Goal: Entertainment & Leisure: Consume media (video, audio)

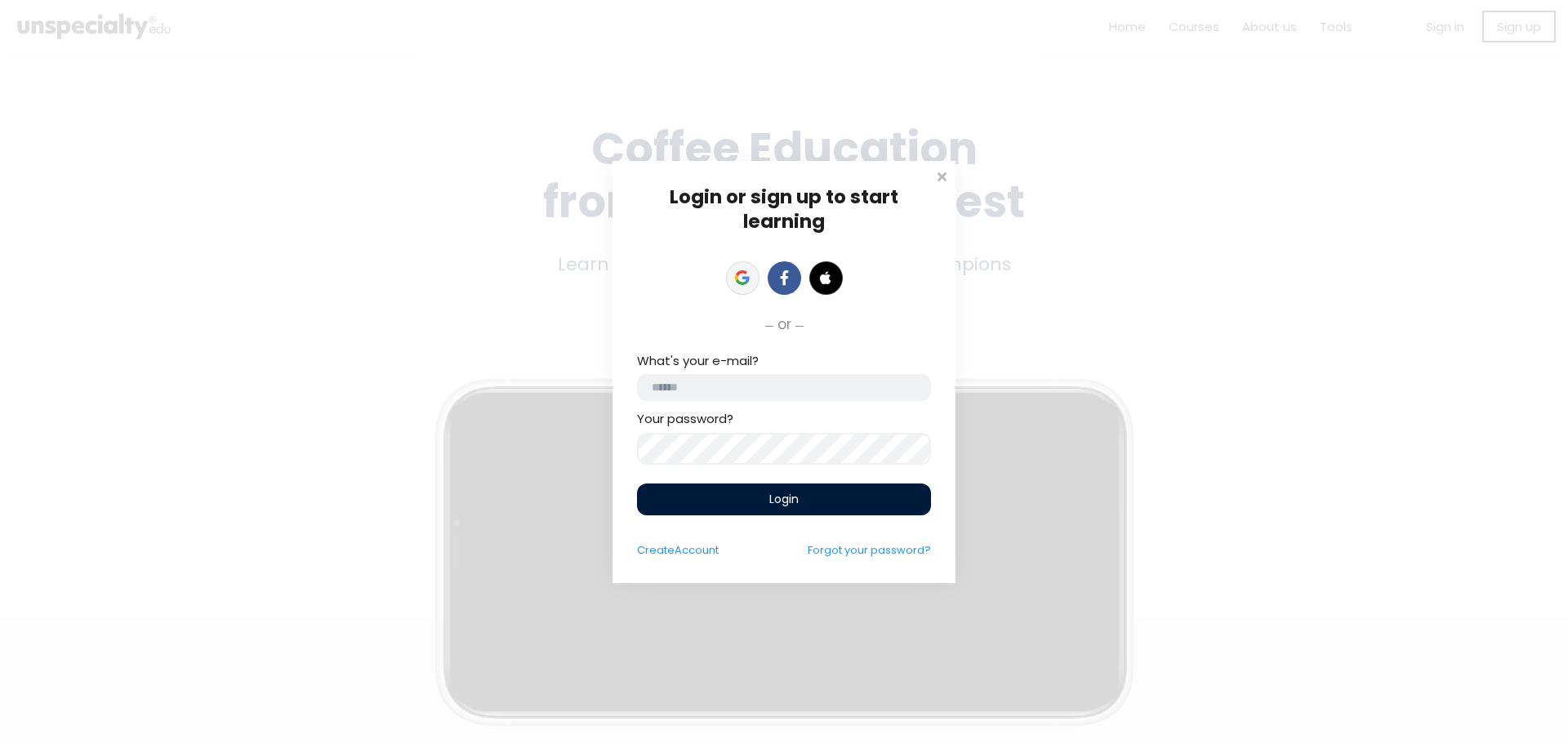
click at [733, 268] on link at bounding box center [743, 277] width 34 height 34
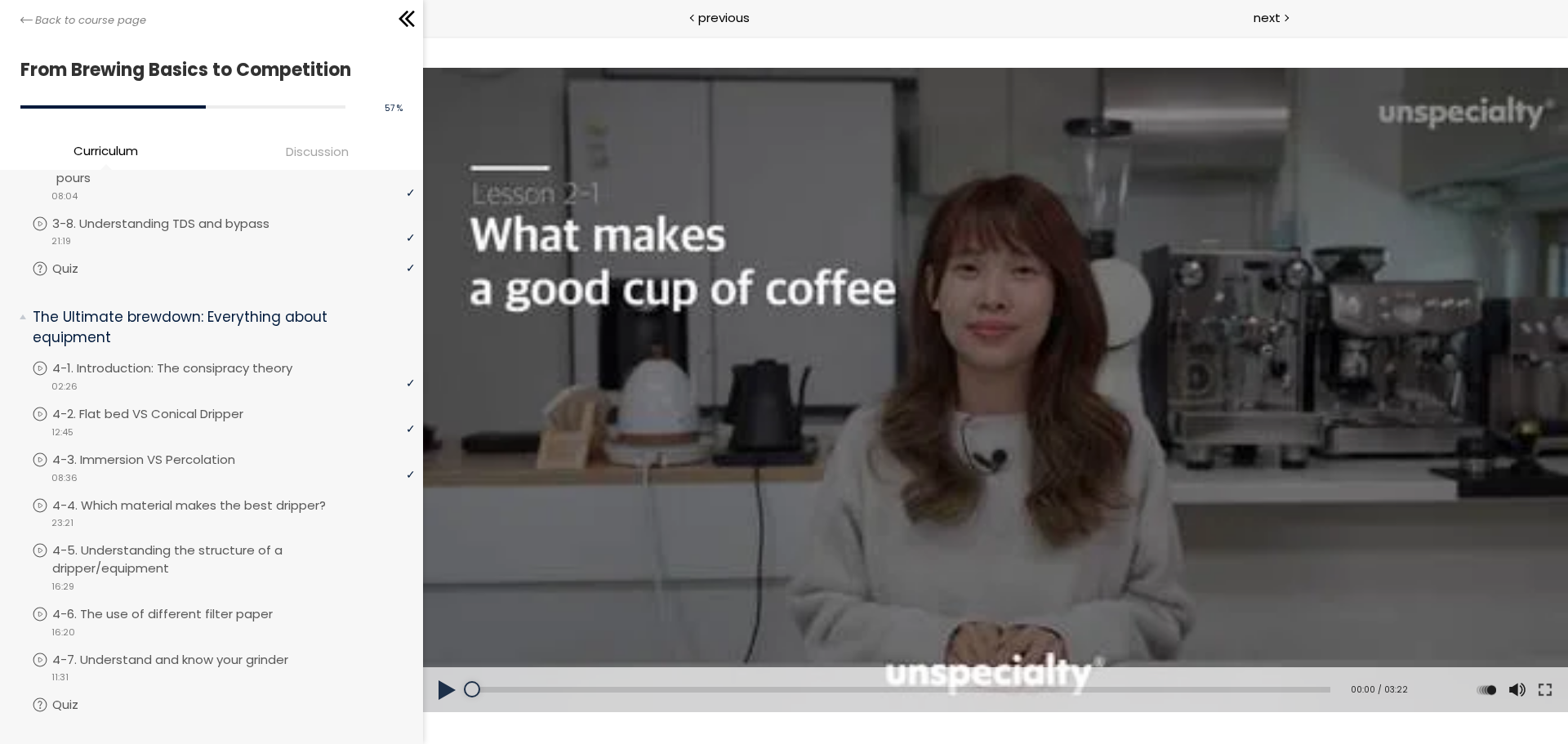
scroll to position [1089, 0]
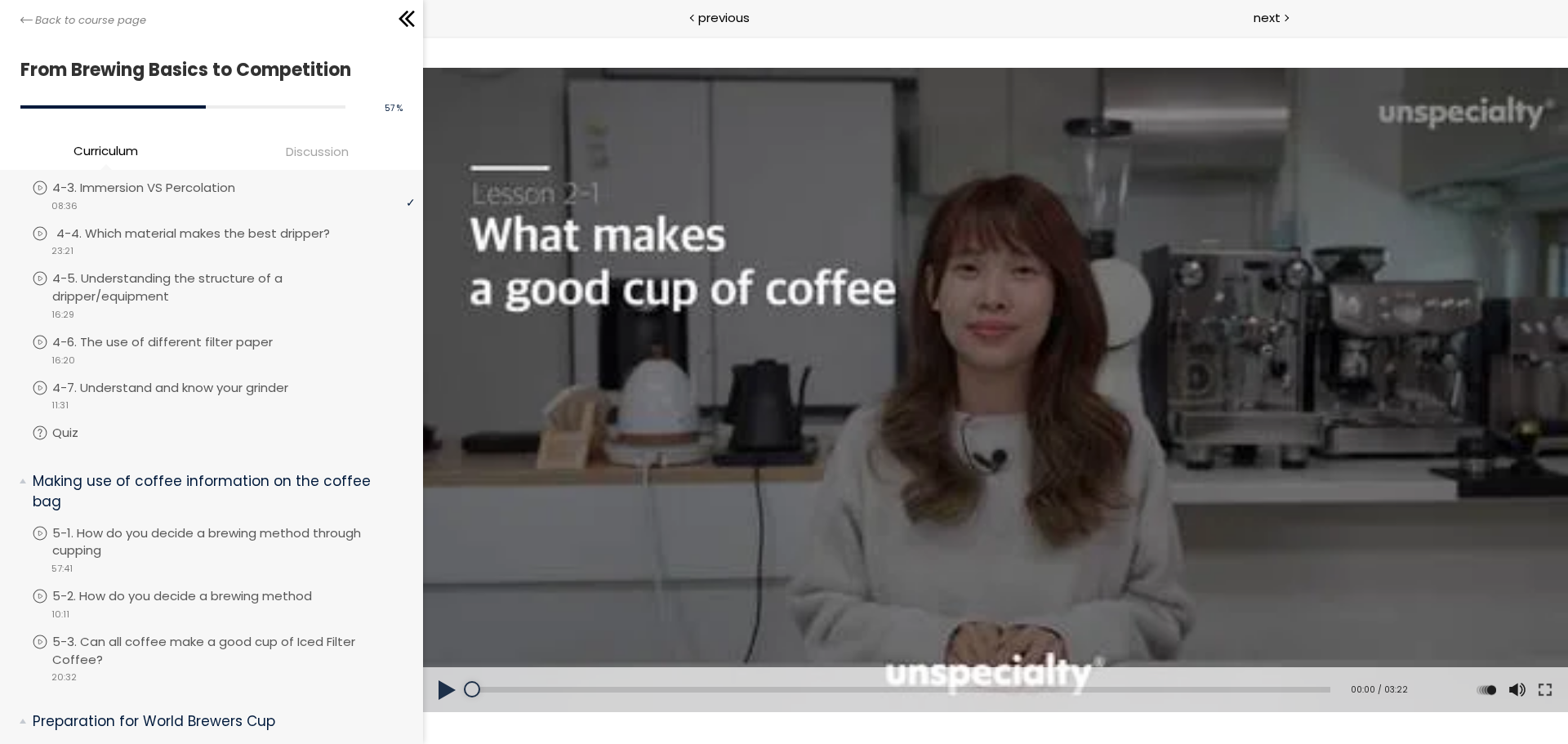
click at [155, 243] on p "4-4. Which material makes the best dripper?" at bounding box center [209, 234] width 306 height 18
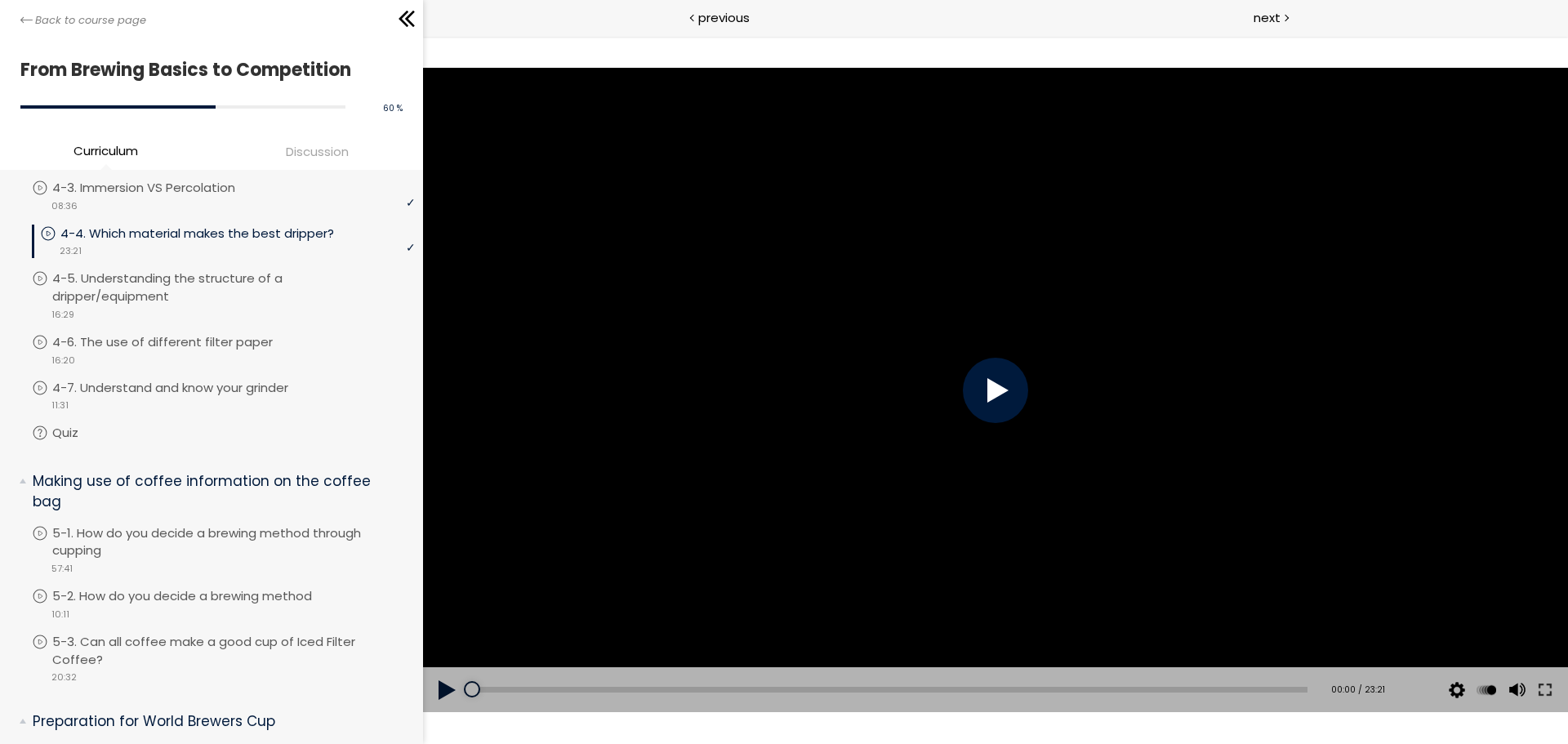
click at [960, 374] on div at bounding box center [994, 390] width 1144 height 645
click at [1550, 690] on button at bounding box center [1544, 690] width 29 height 45
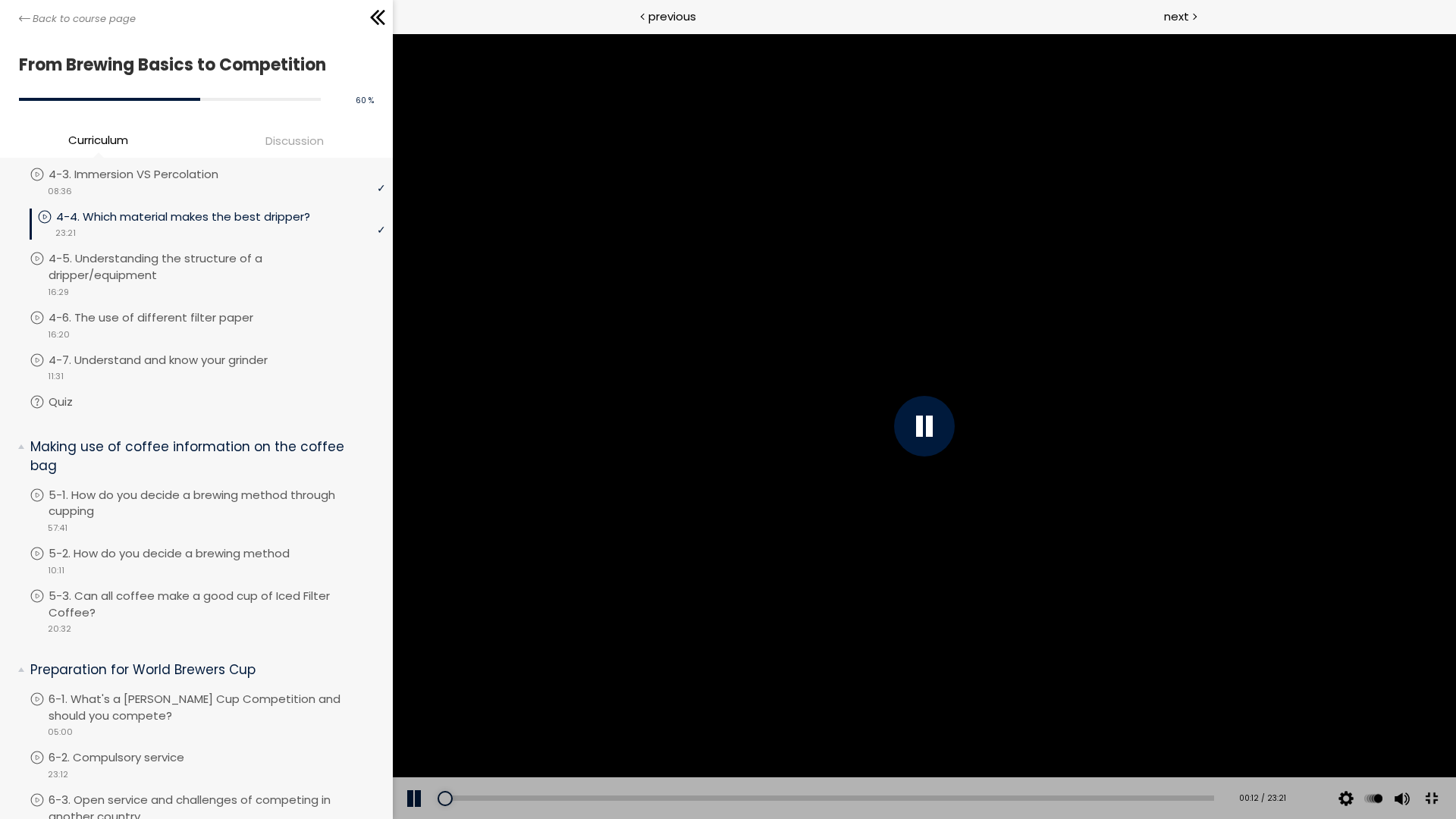
click at [1448, 690] on button at bounding box center [1431, 799] width 34 height 34
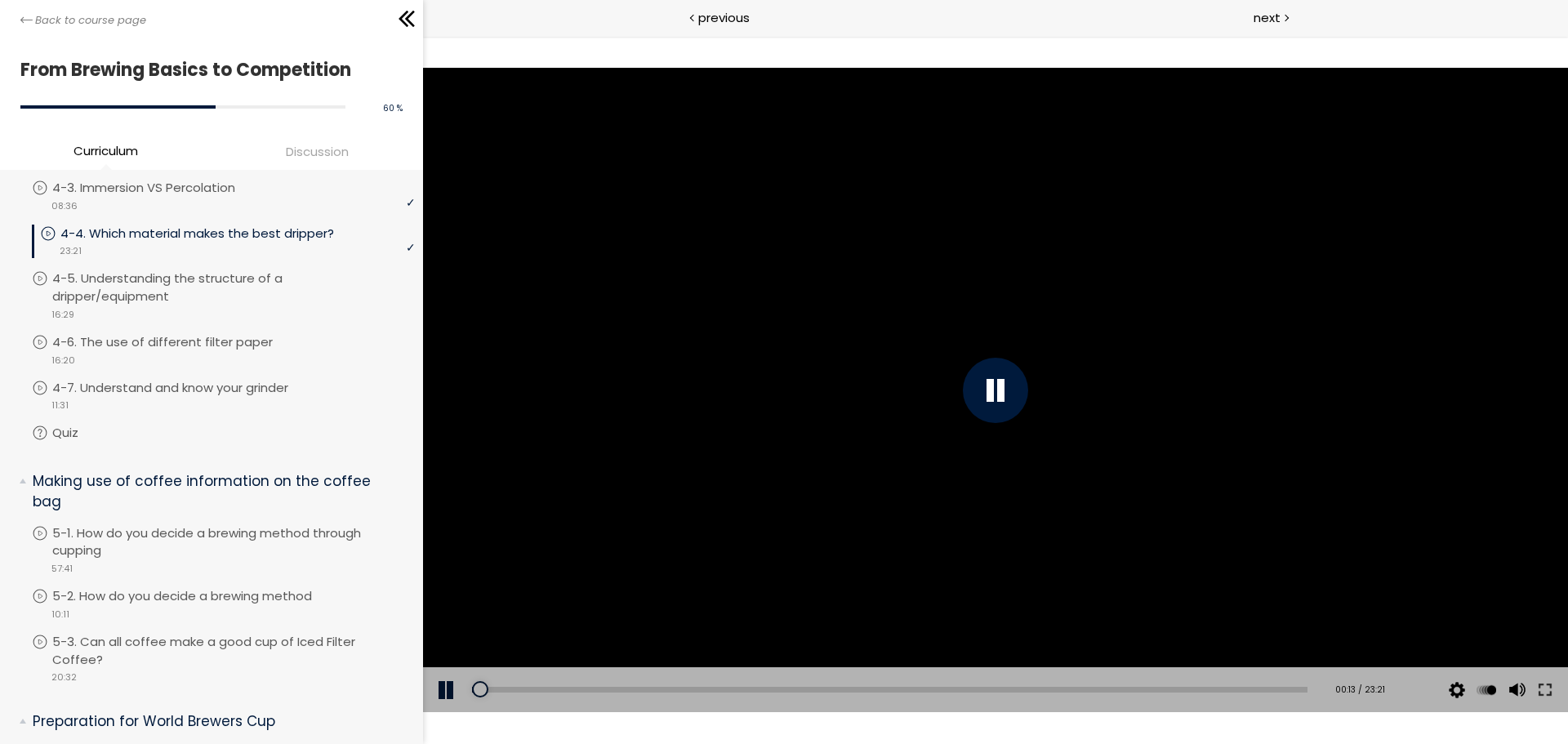
click at [783, 201] on div at bounding box center [994, 390] width 1144 height 645
click at [732, 467] on div at bounding box center [994, 390] width 1144 height 645
click at [1557, 685] on button at bounding box center [1544, 690] width 29 height 45
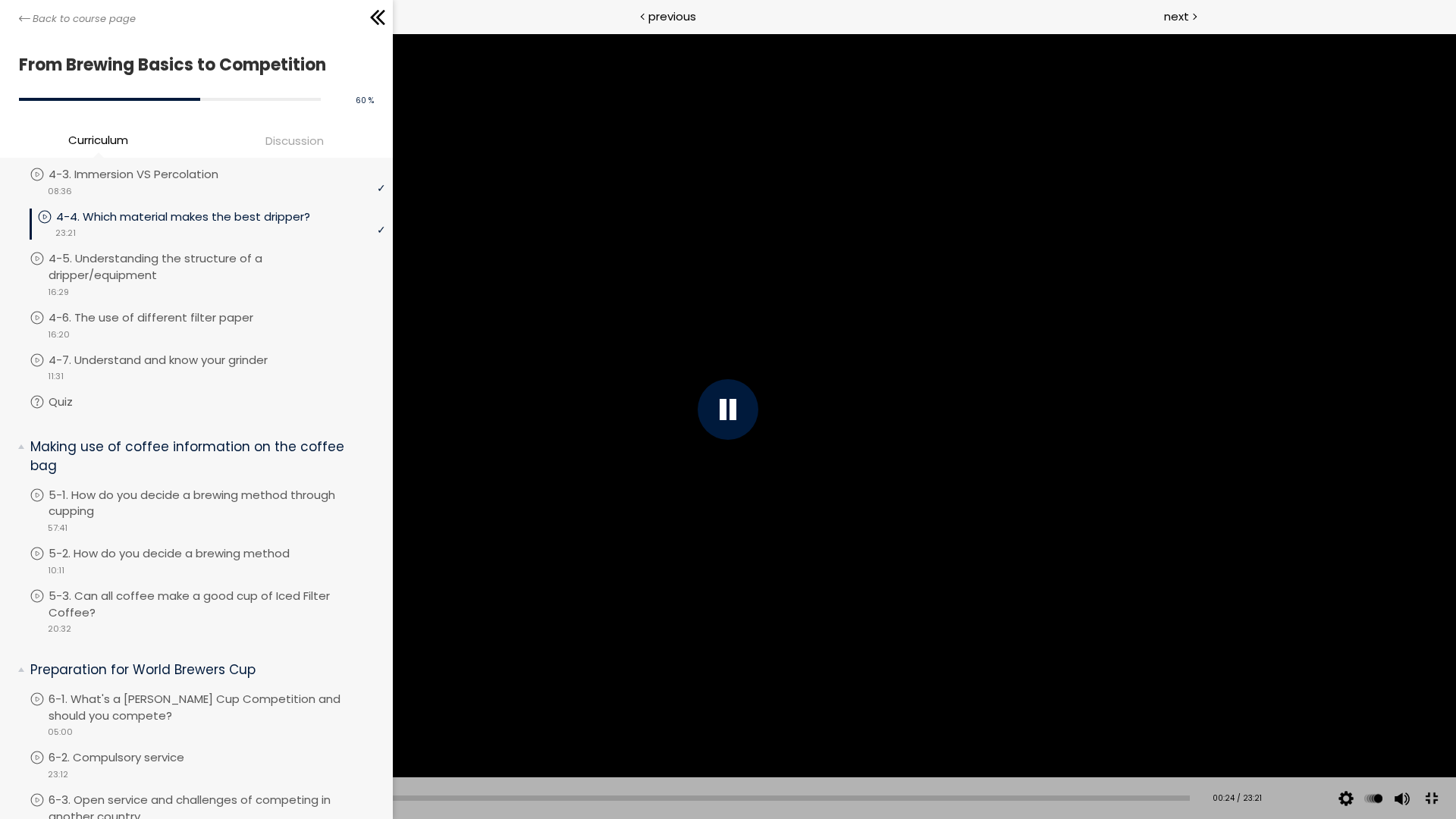
click at [996, 314] on div at bounding box center [728, 410] width 1456 height 819
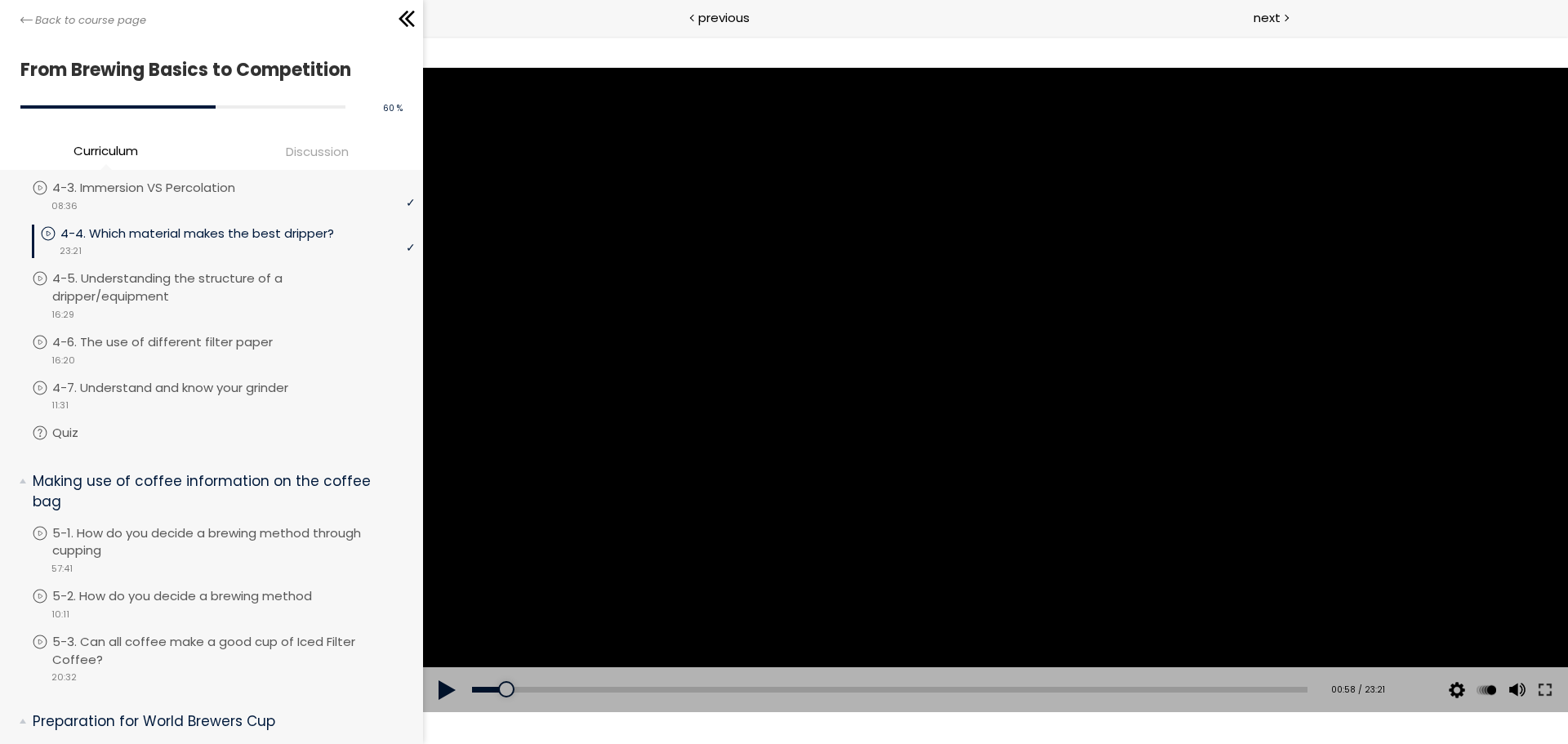
click at [1082, 296] on div at bounding box center [994, 390] width 1144 height 645
click at [1360, 548] on div at bounding box center [994, 390] width 1144 height 645
click at [823, 418] on div at bounding box center [994, 390] width 1144 height 645
click at [1544, 694] on button at bounding box center [1544, 690] width 29 height 45
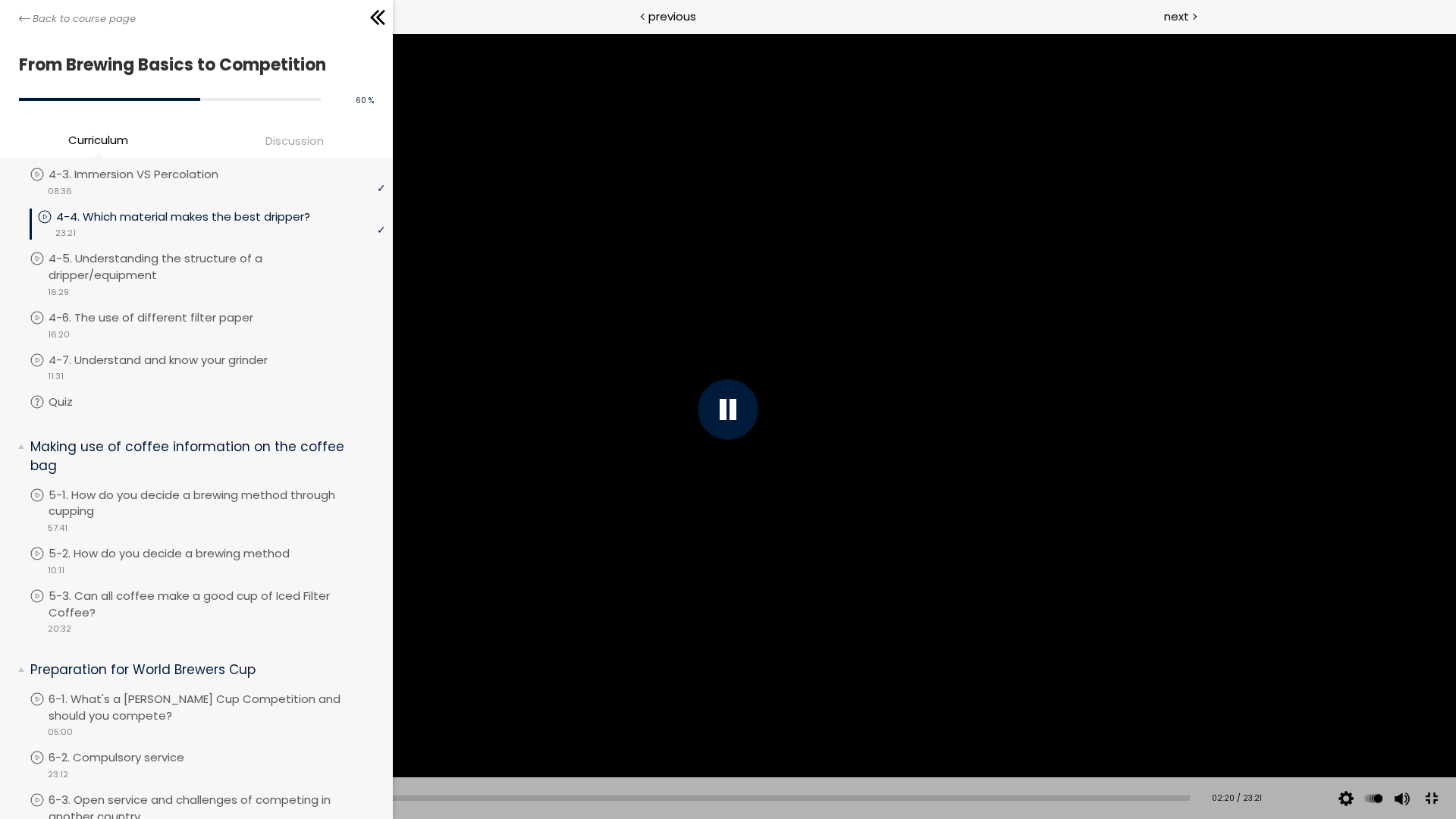
click at [732, 406] on div at bounding box center [728, 410] width 61 height 61
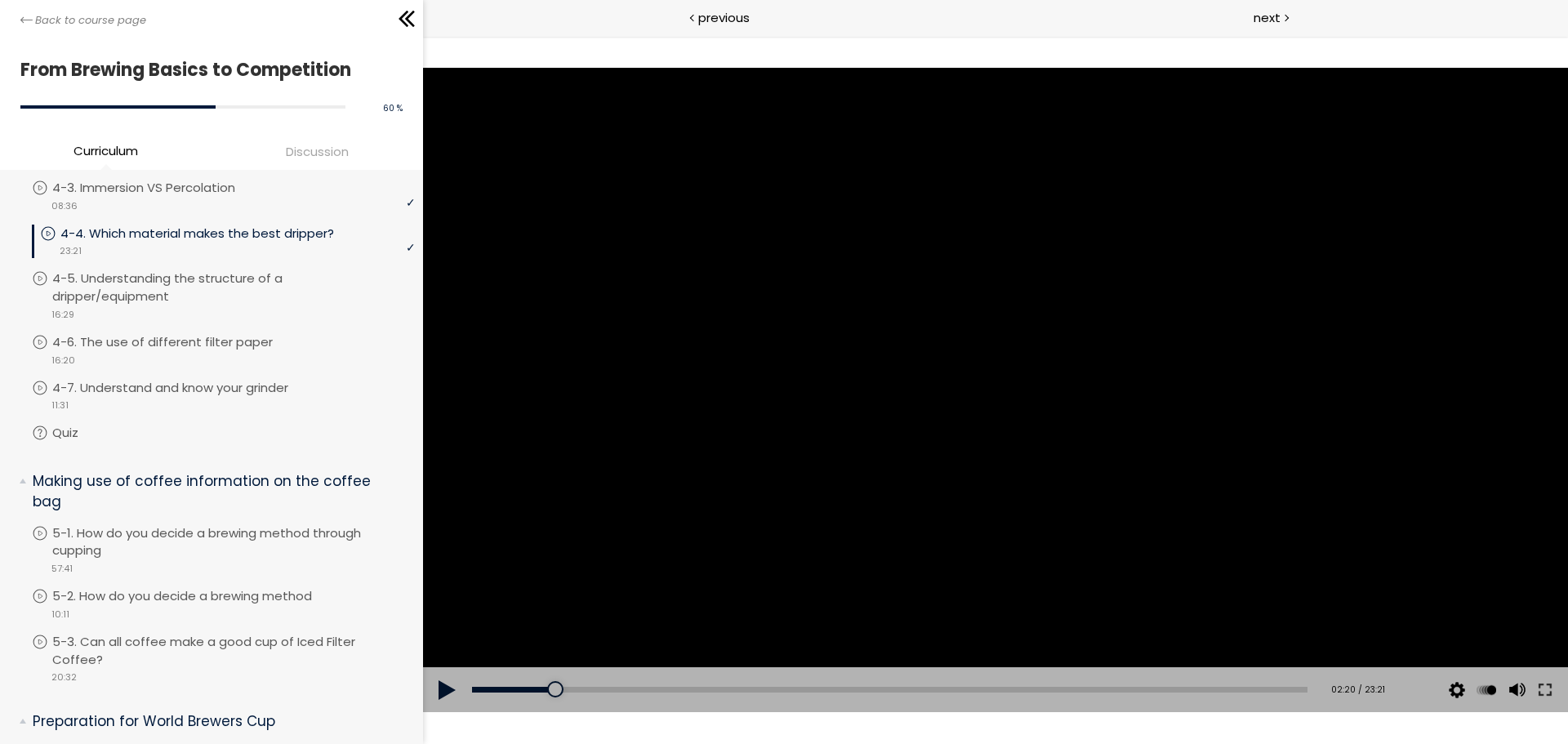
click at [863, 313] on div at bounding box center [994, 390] width 1144 height 645
click at [1555, 688] on button at bounding box center [1544, 690] width 29 height 45
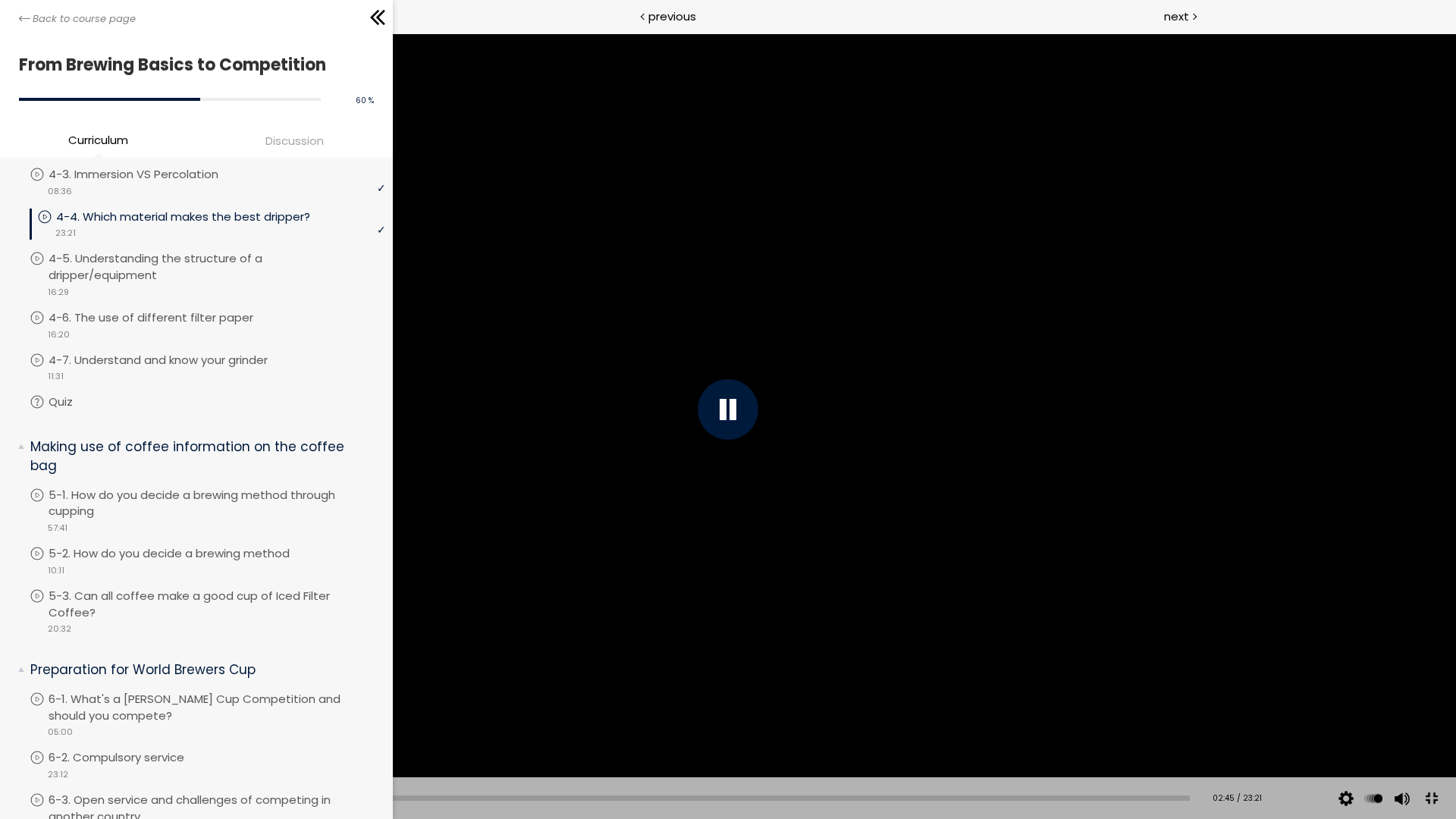
click at [722, 420] on div at bounding box center [728, 410] width 61 height 61
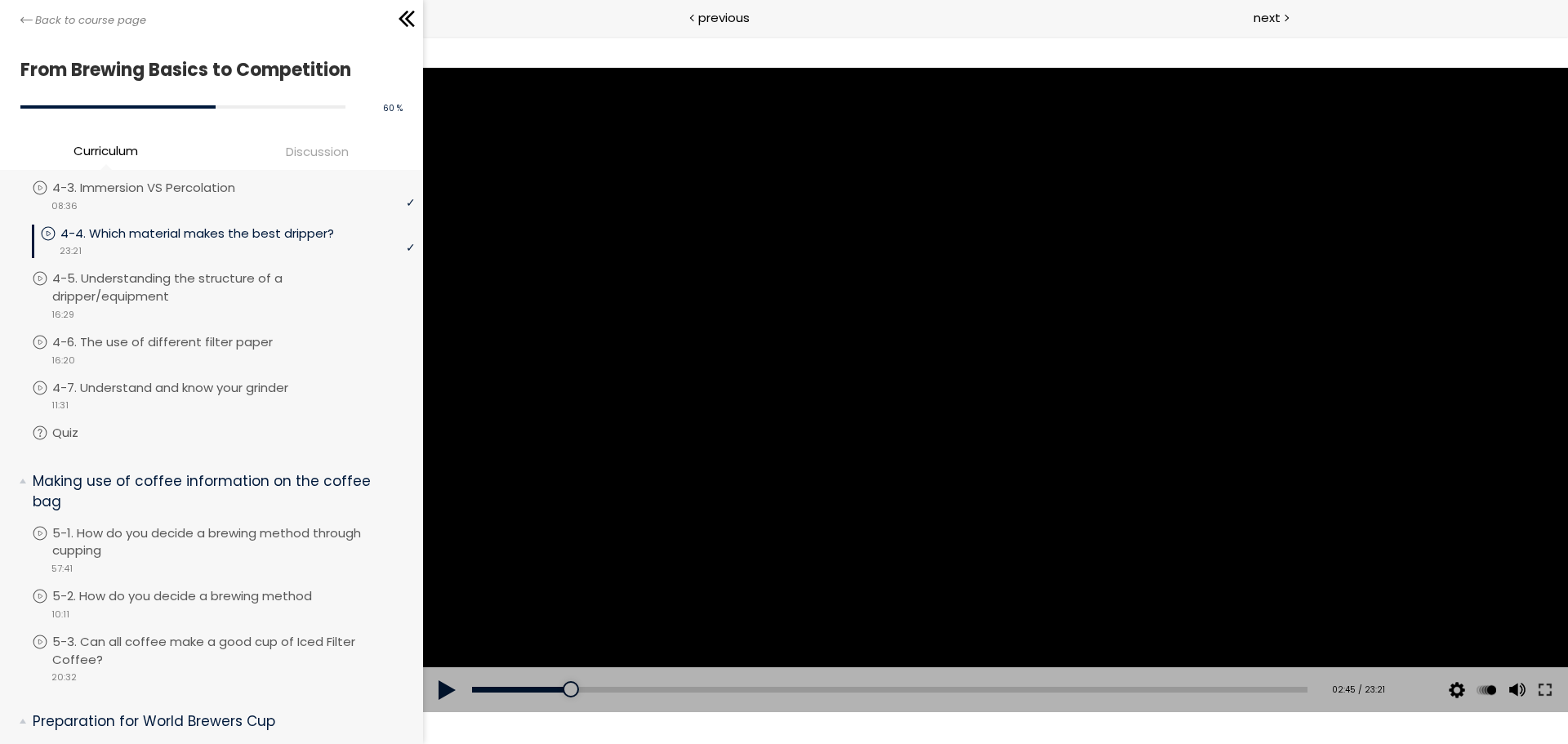
click at [1112, 353] on div at bounding box center [994, 390] width 1144 height 645
click at [1537, 691] on button at bounding box center [1544, 690] width 29 height 45
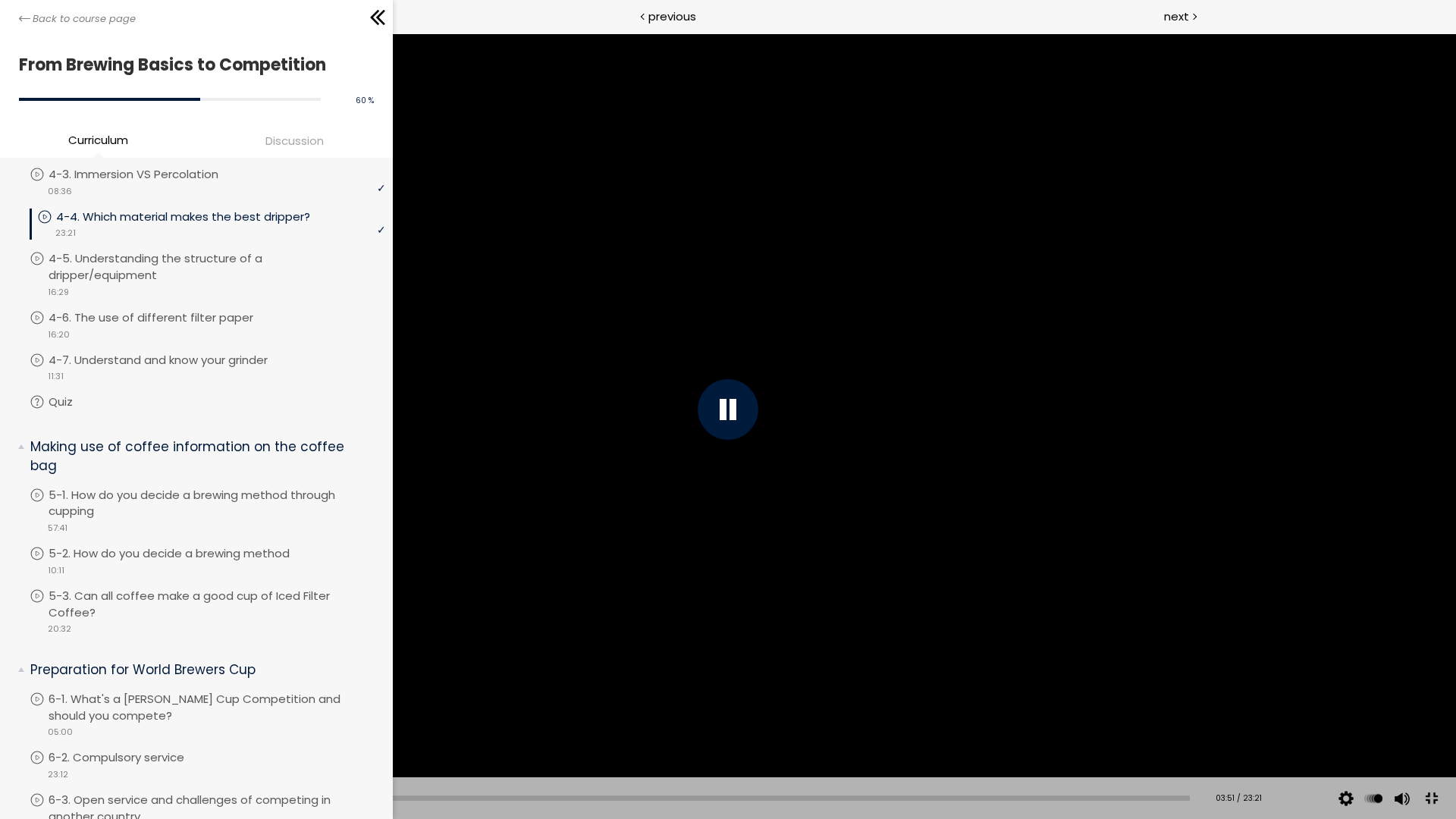
click at [823, 455] on div at bounding box center [728, 410] width 1456 height 819
click at [793, 459] on div at bounding box center [728, 410] width 1456 height 819
